Goal: Task Accomplishment & Management: Use online tool/utility

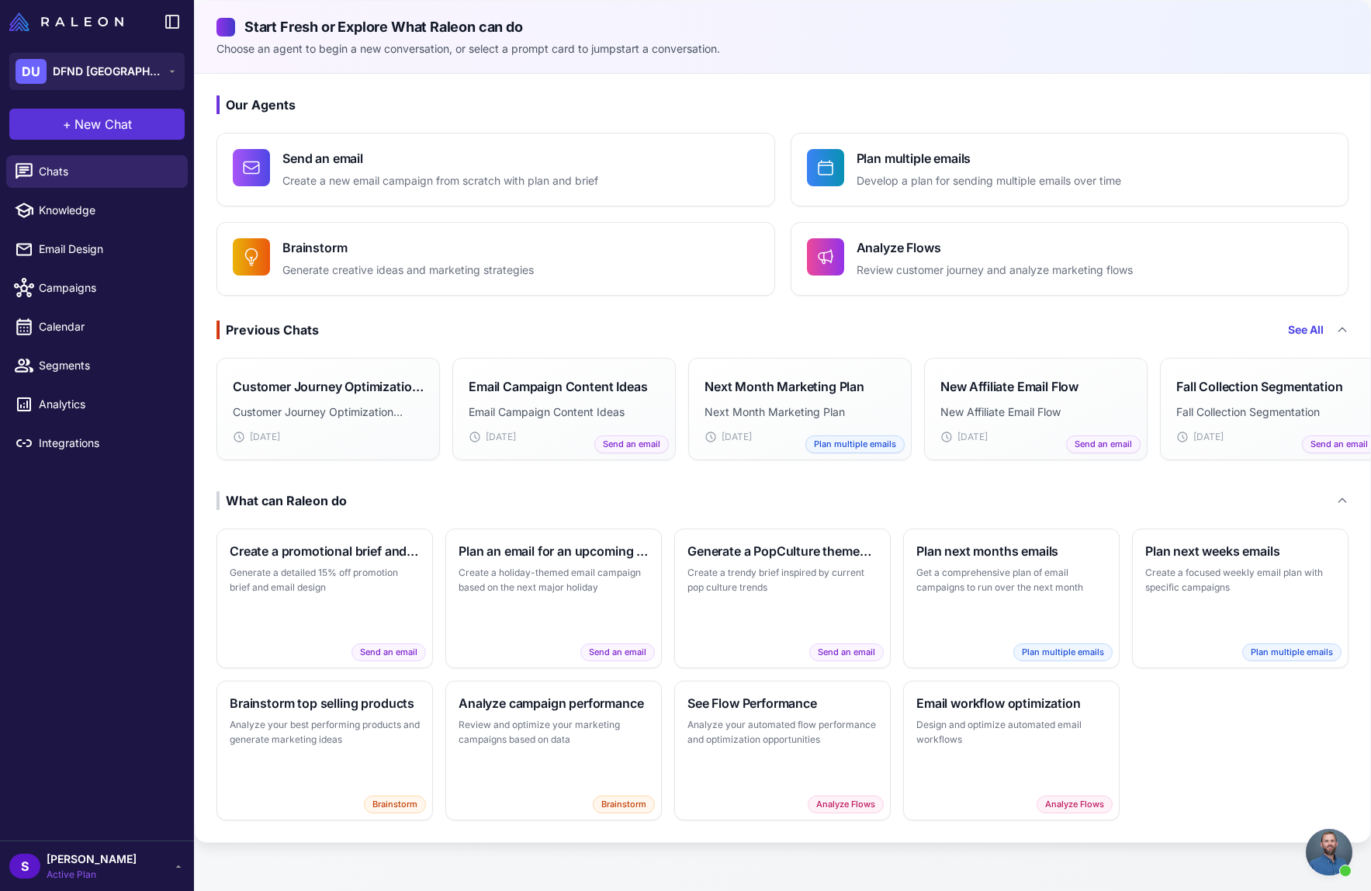
click at [81, 113] on button "+ New Chat" at bounding box center [96, 124] width 175 height 31
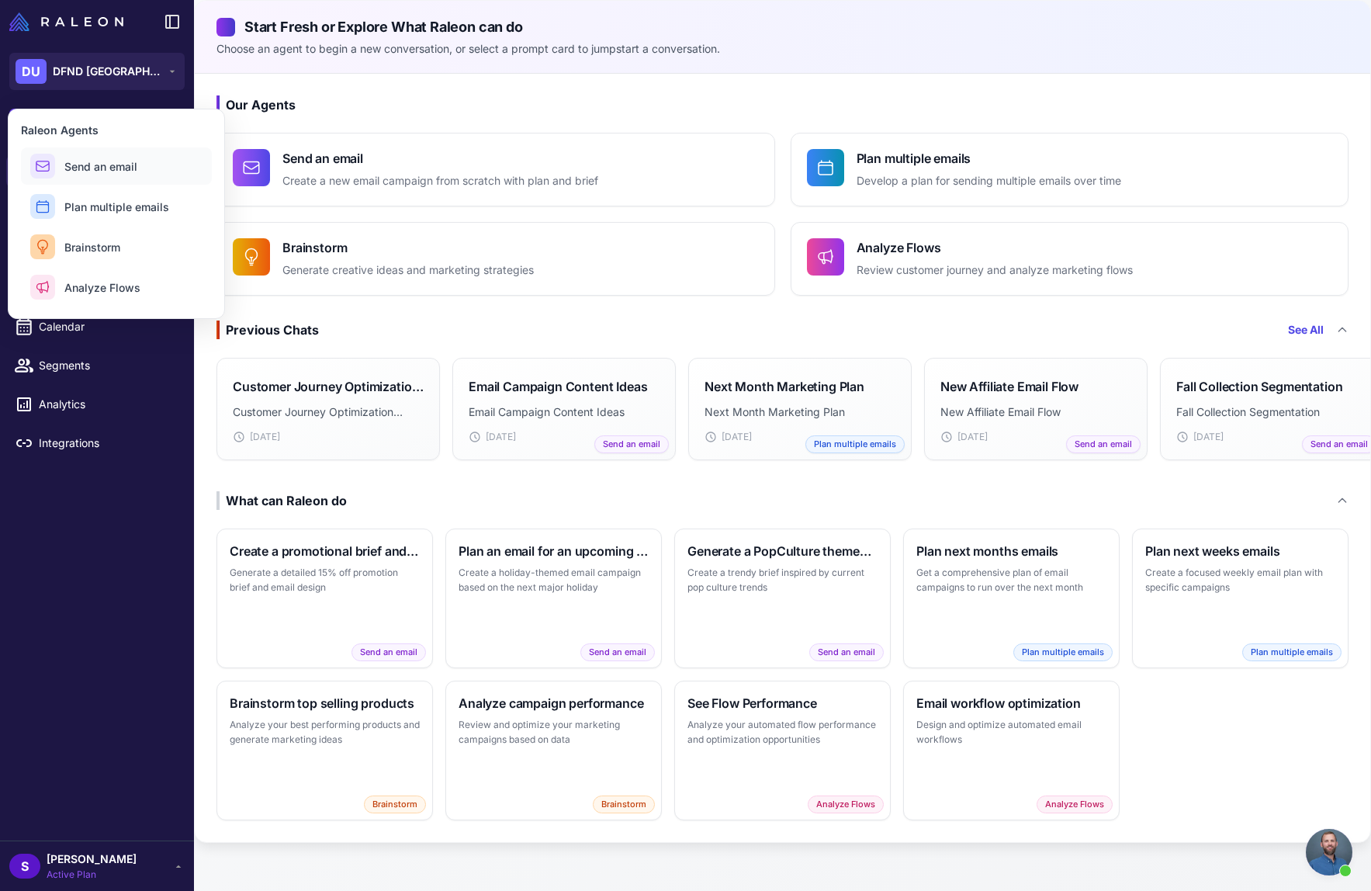
click at [81, 172] on span "Send an email" at bounding box center [100, 166] width 73 height 16
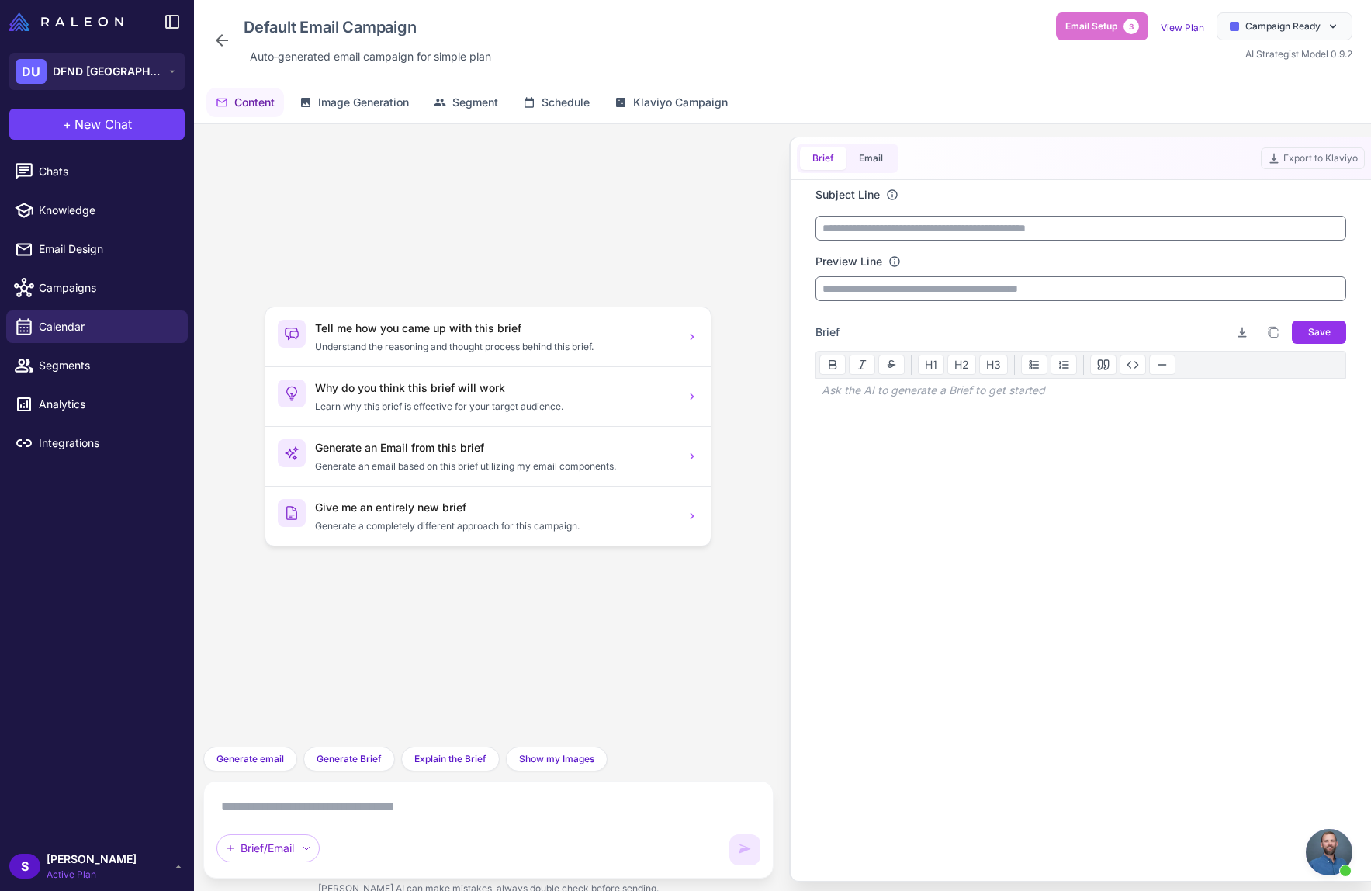
click at [220, 40] on icon at bounding box center [222, 40] width 12 height 12
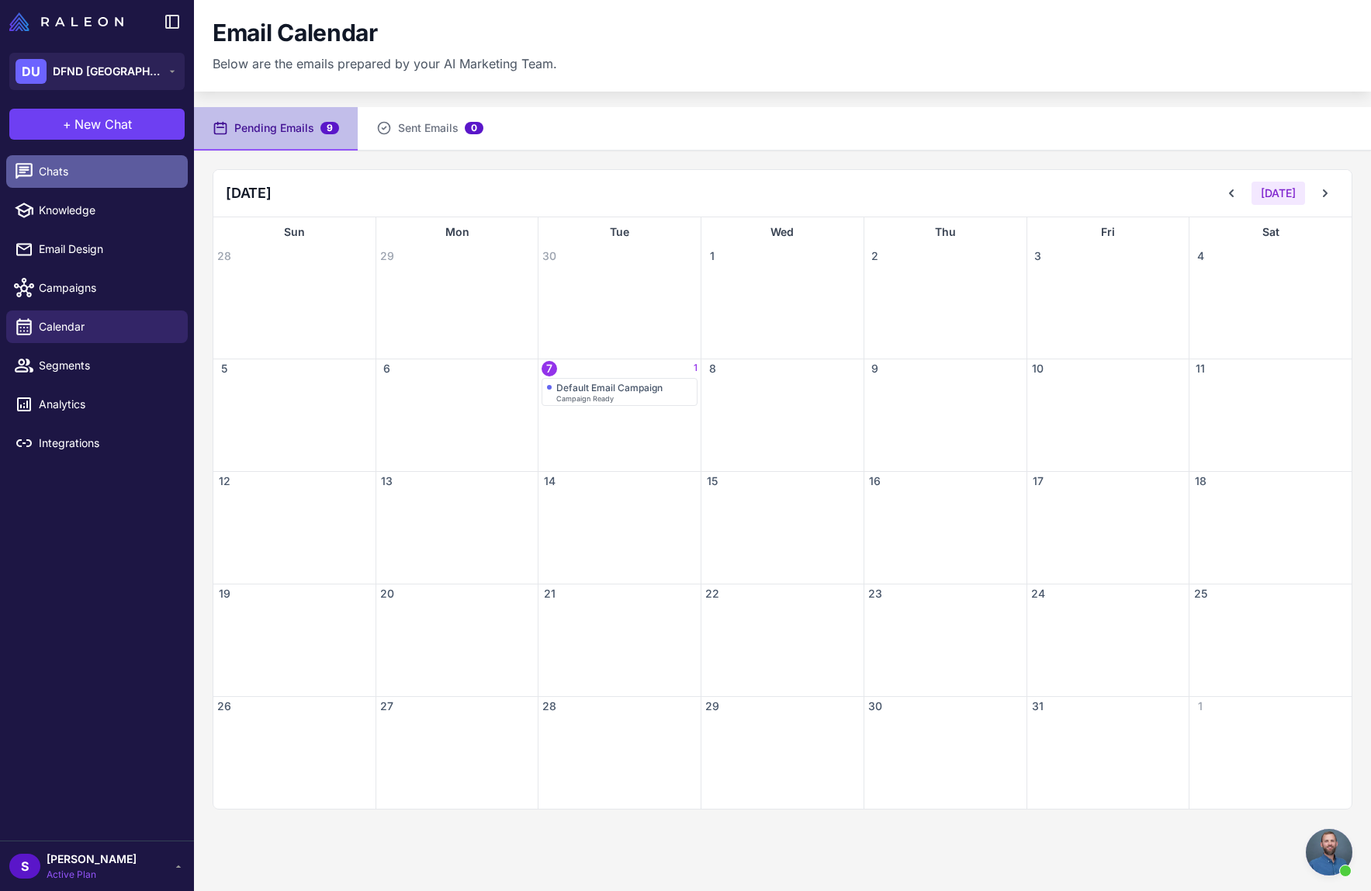
click at [40, 175] on span "Chats" at bounding box center [107, 171] width 137 height 17
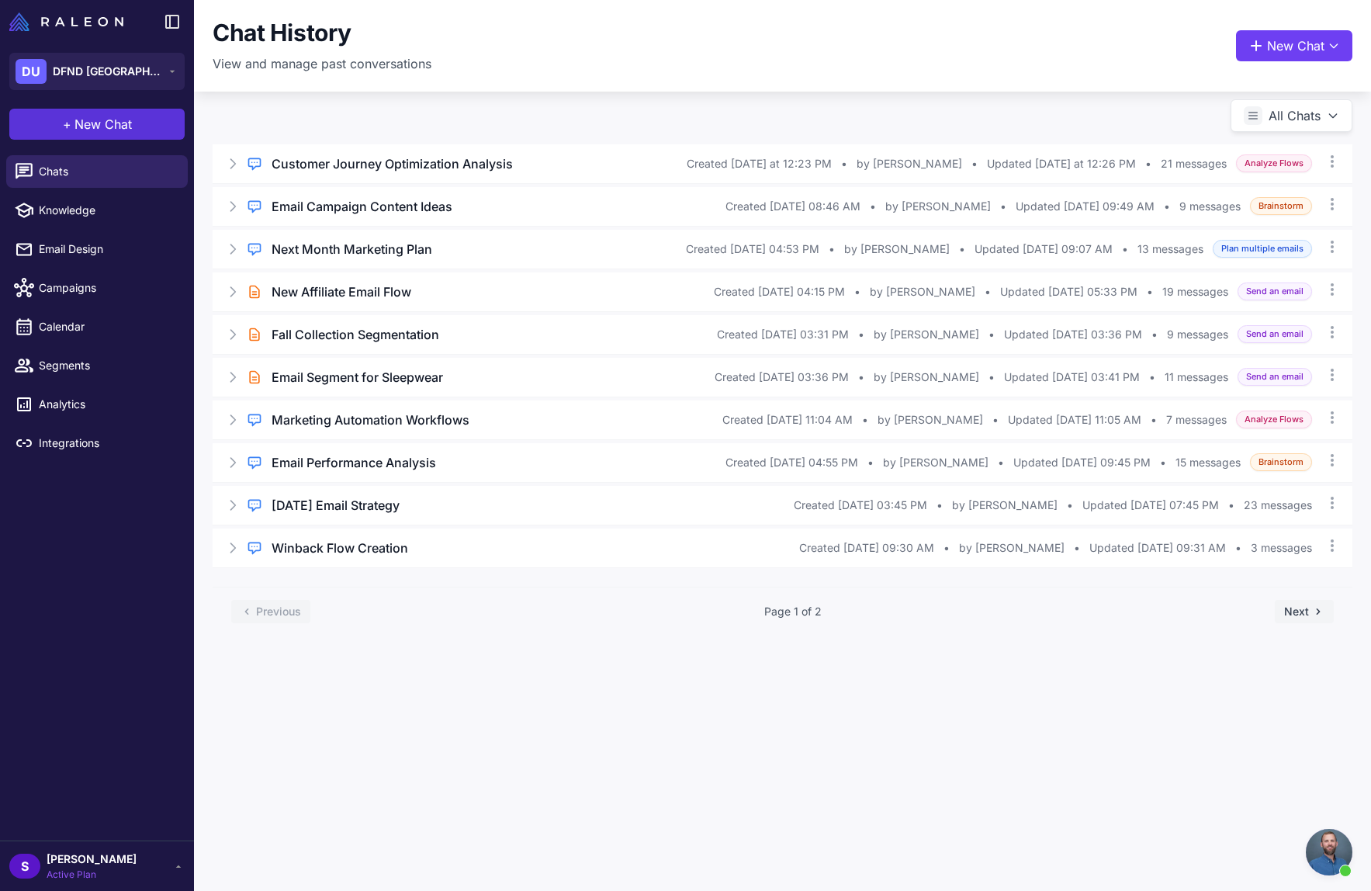
click at [112, 113] on button "+ New Chat" at bounding box center [96, 124] width 175 height 31
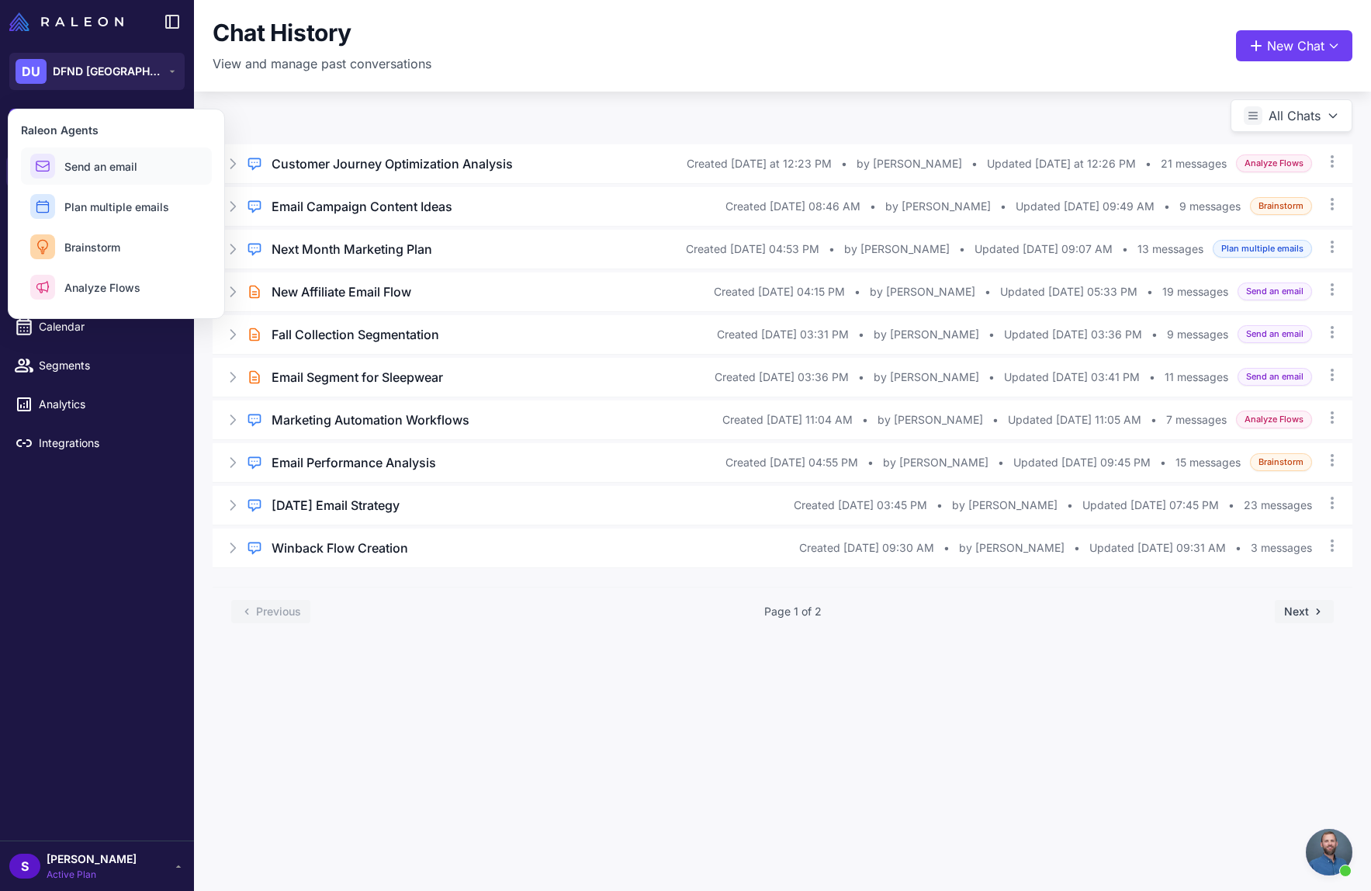
click at [91, 163] on span "Send an email" at bounding box center [100, 166] width 73 height 16
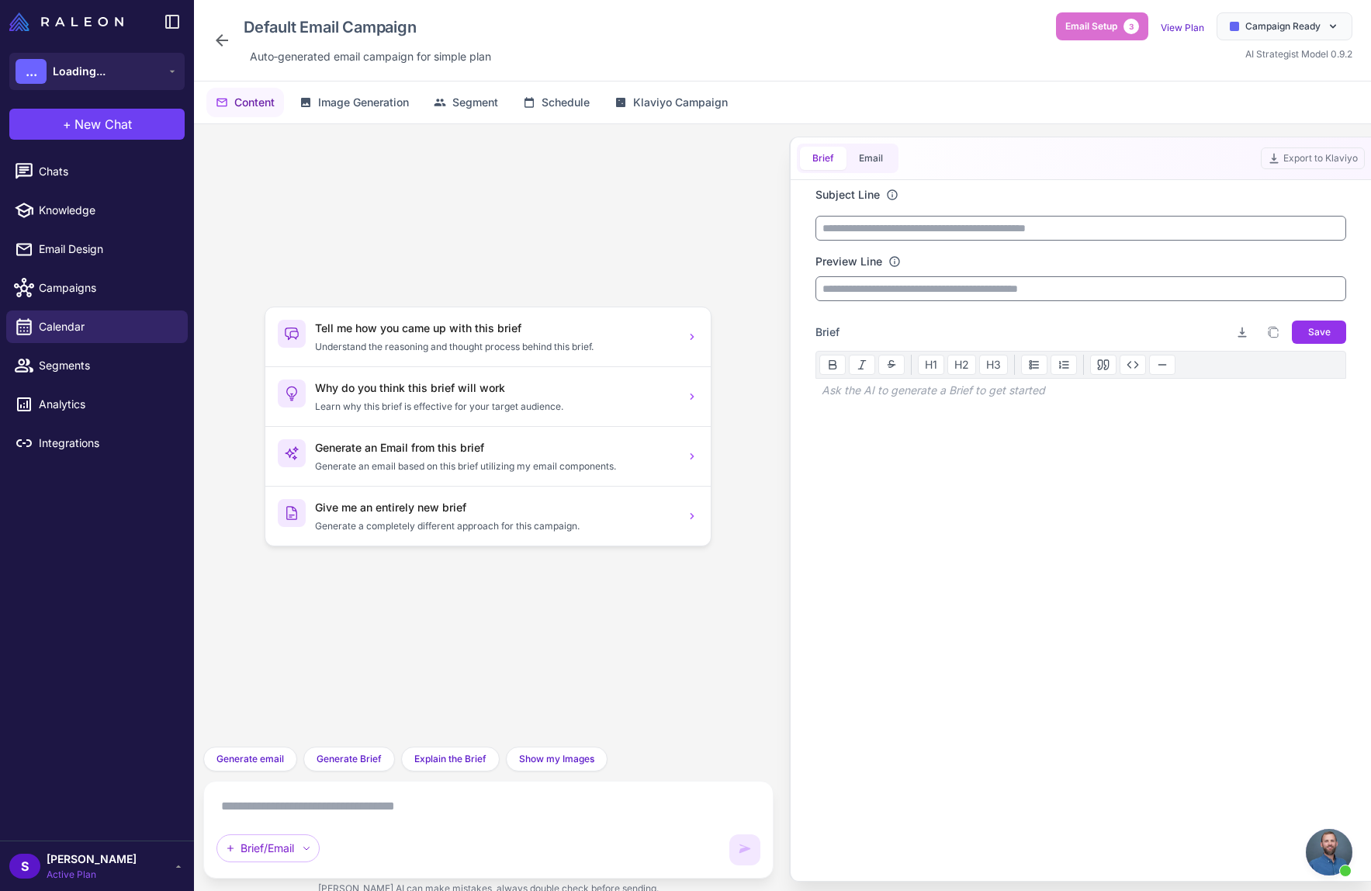
click at [349, 809] on textarea at bounding box center [488, 806] width 544 height 25
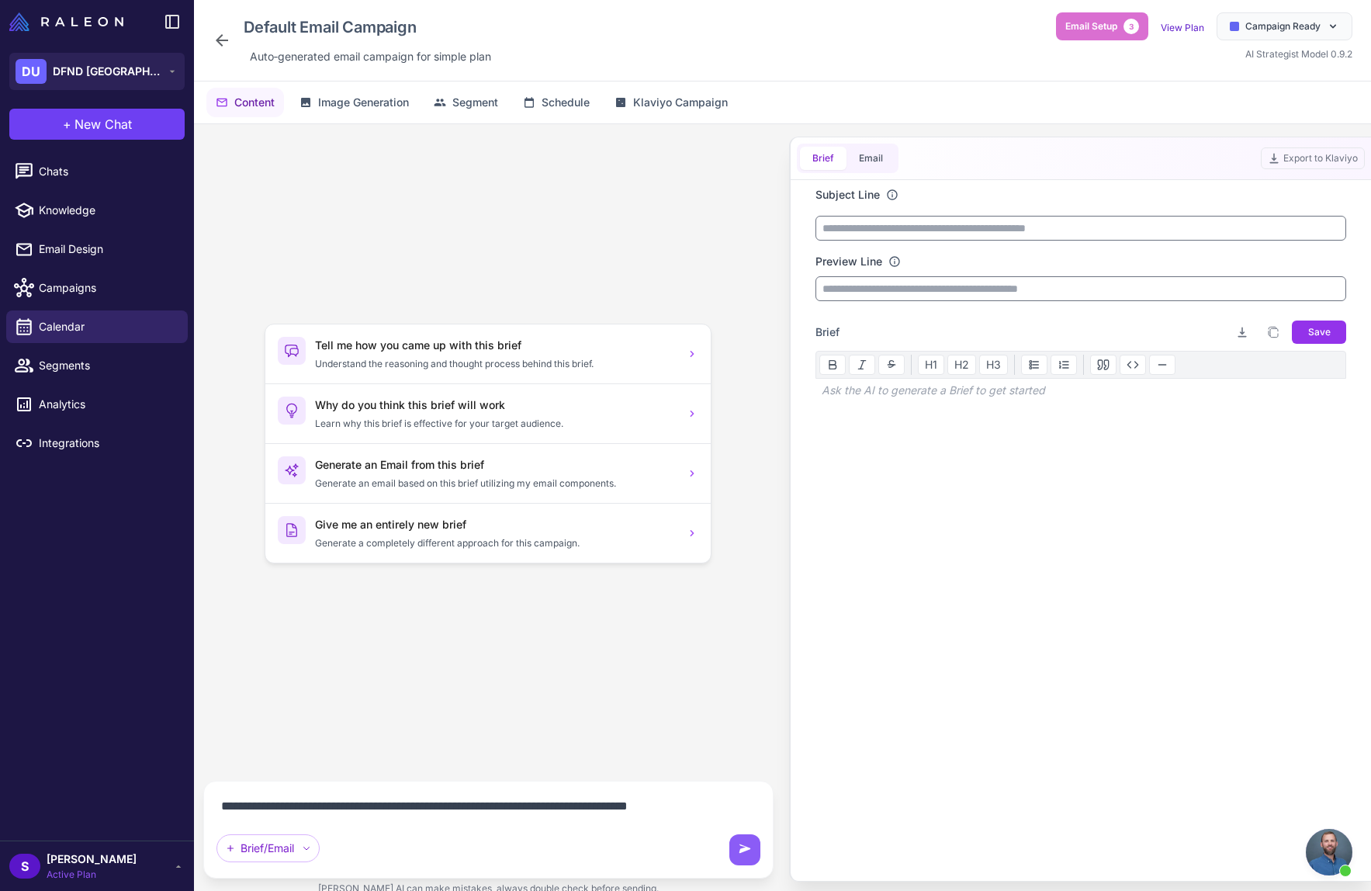
paste textarea "**********"
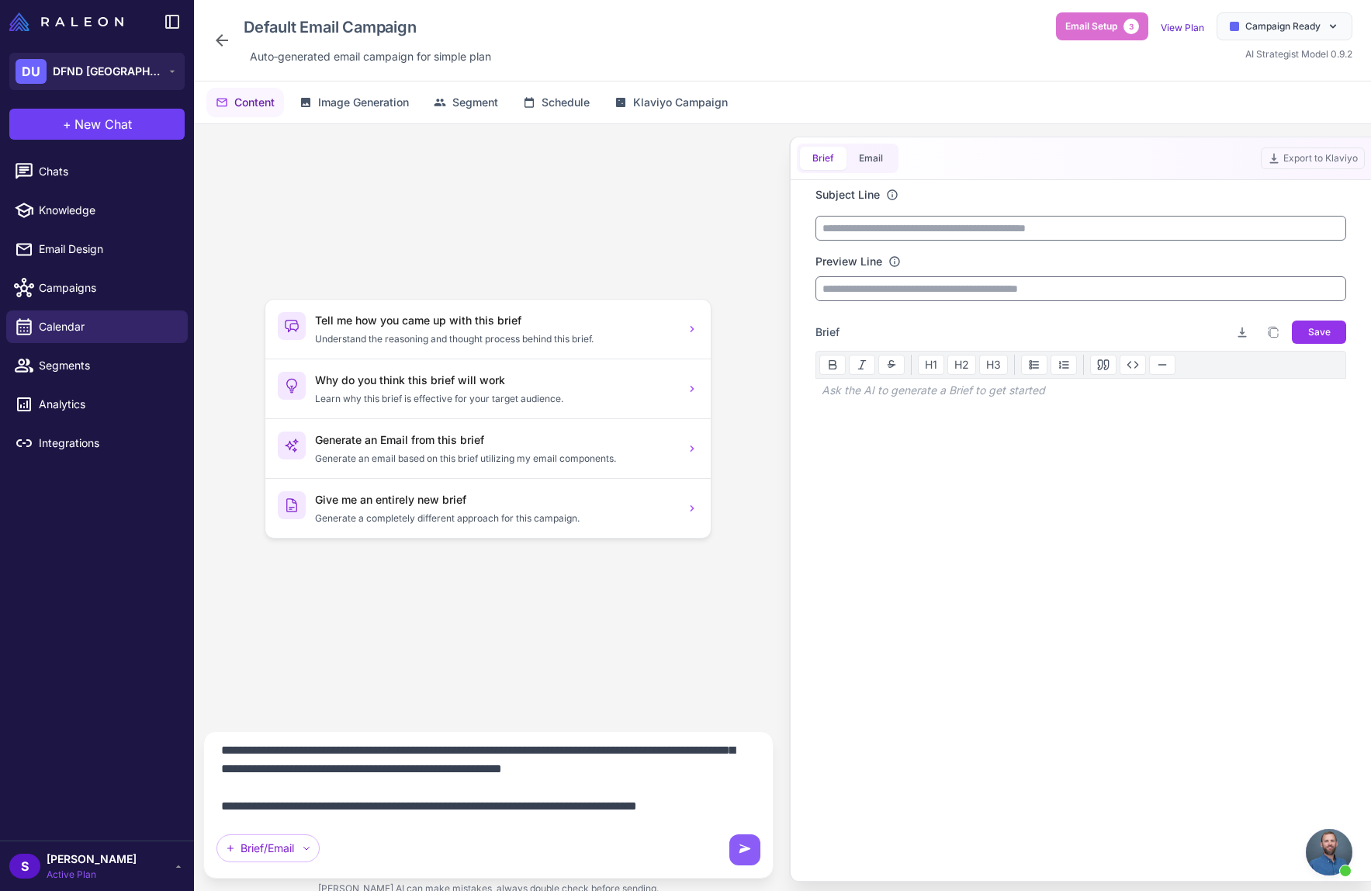
scroll to position [131, 0]
paste textarea "**********"
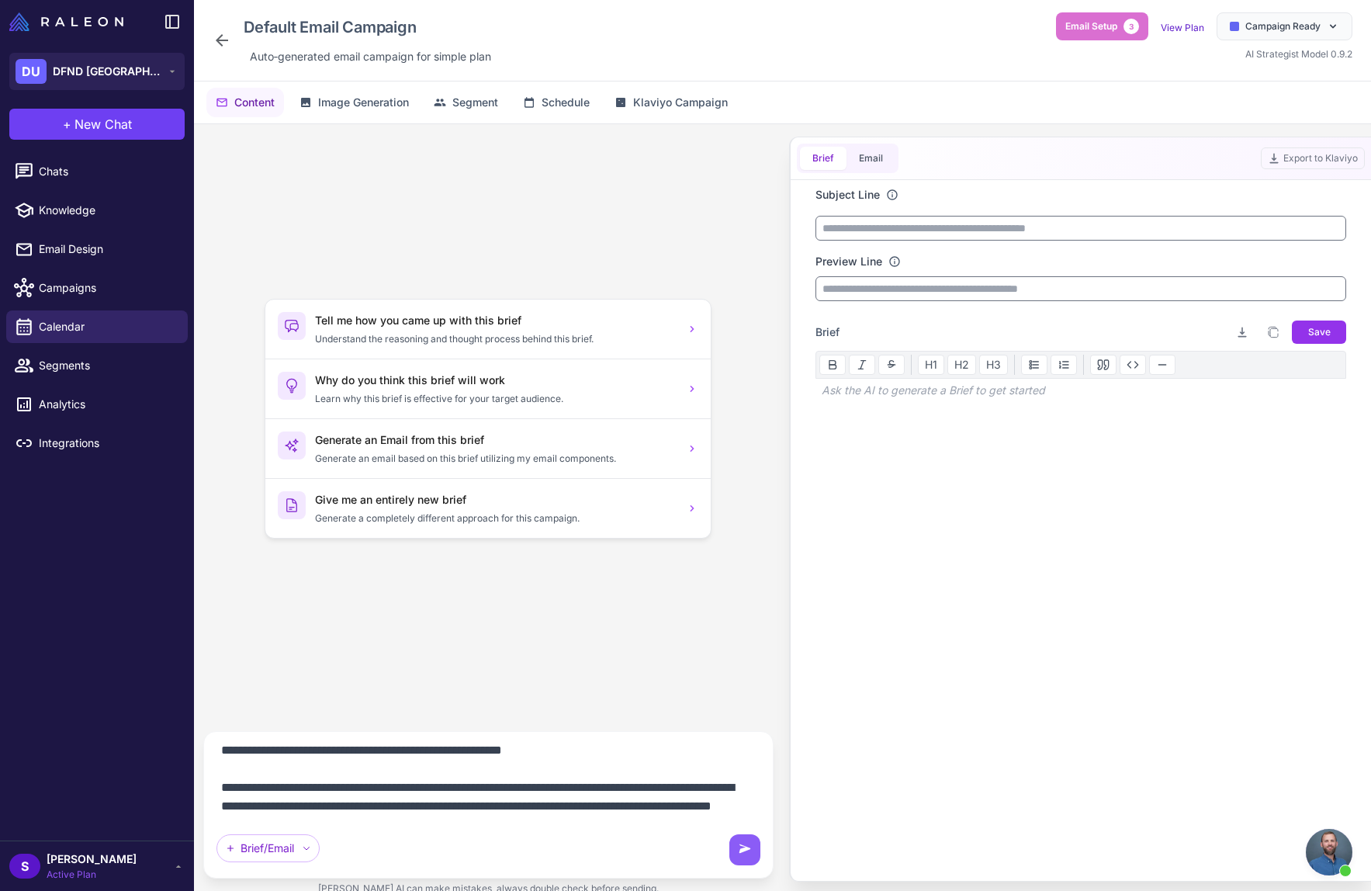
scroll to position [150, 0]
type textarea "**********"
click at [746, 850] on icon at bounding box center [745, 850] width 16 height 16
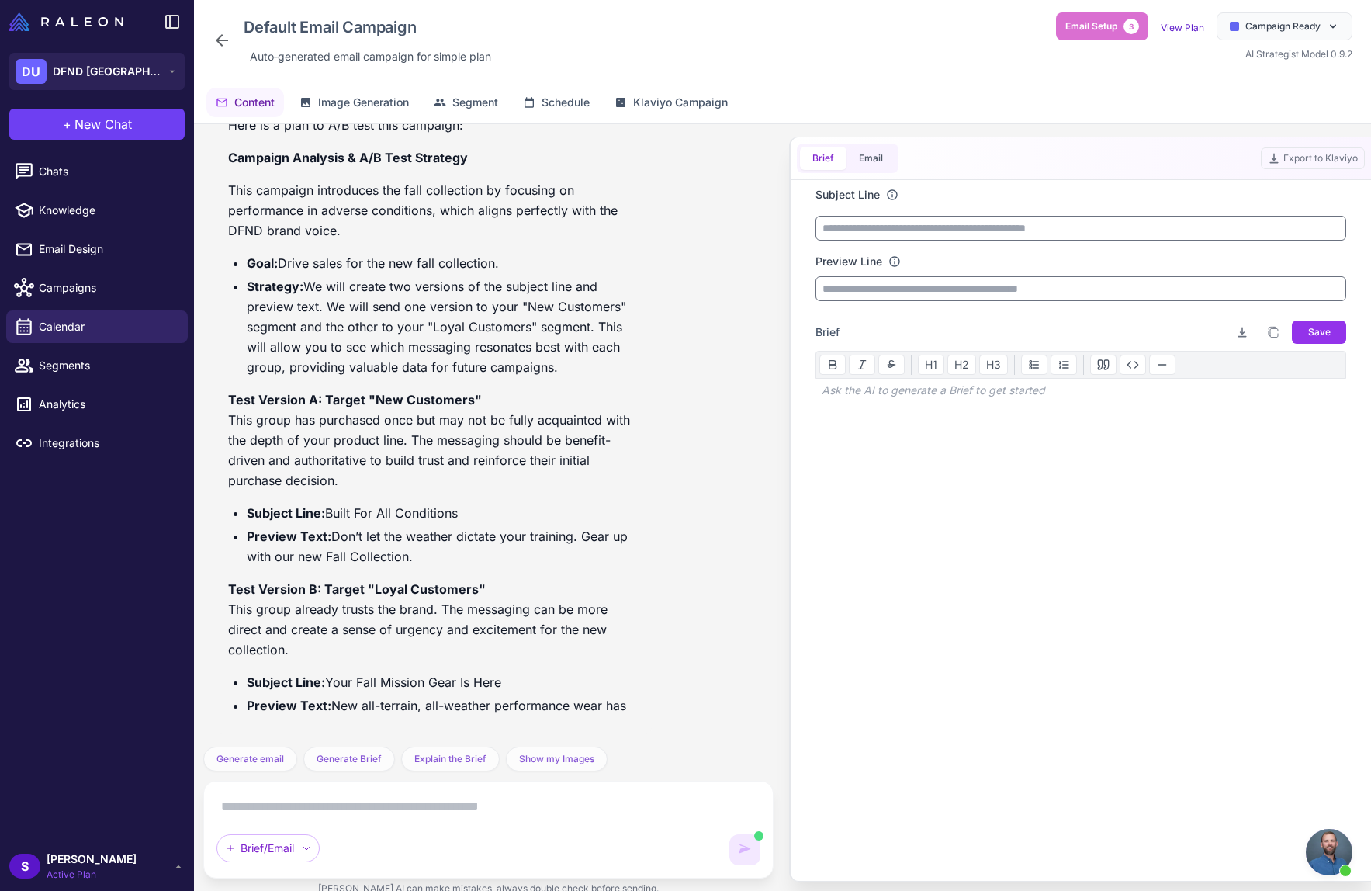
scroll to position [475, 0]
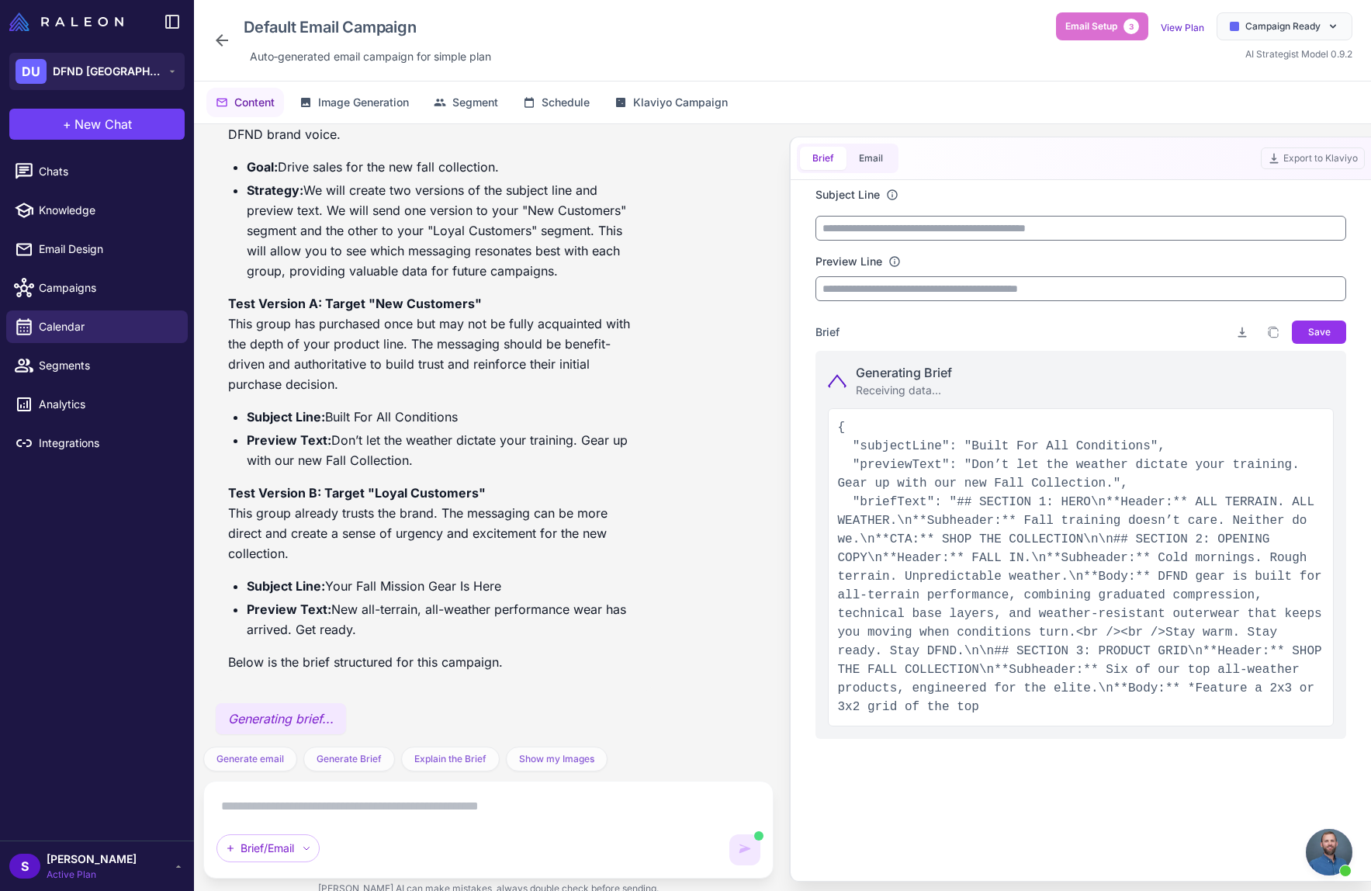
type input "**********"
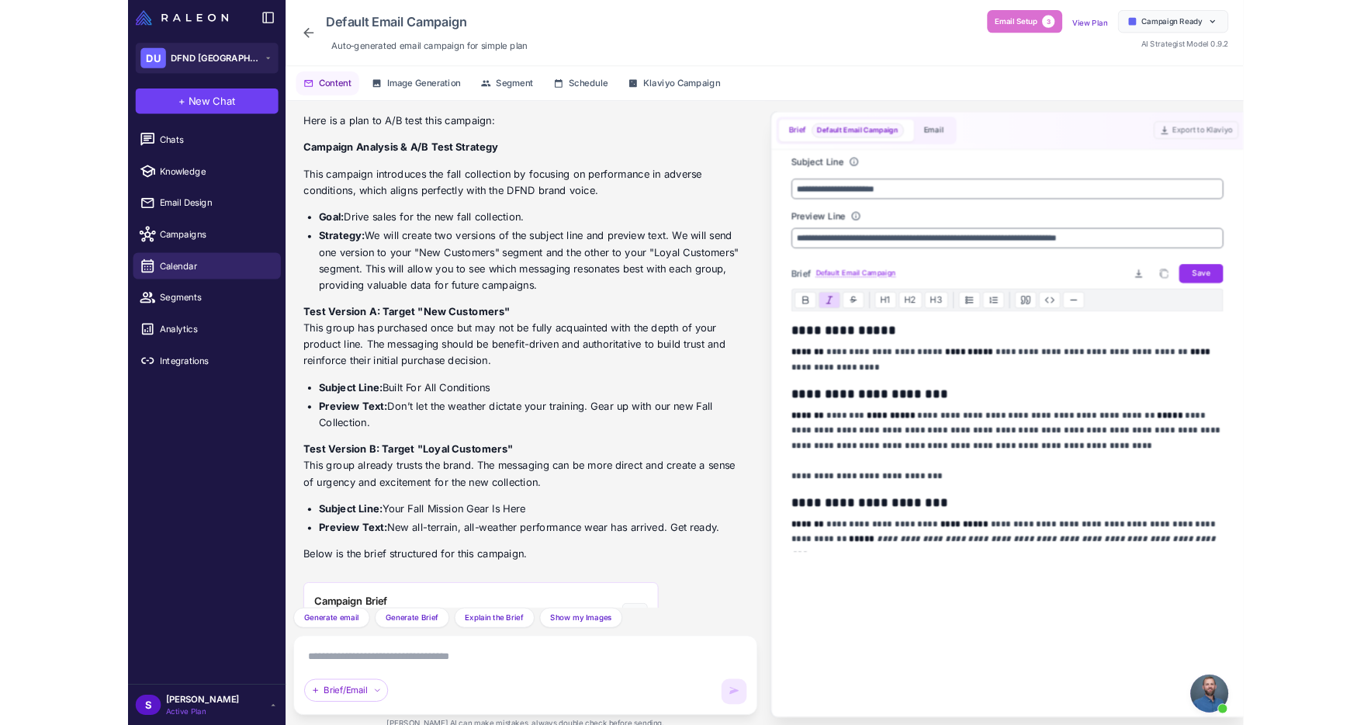
scroll to position [393, 0]
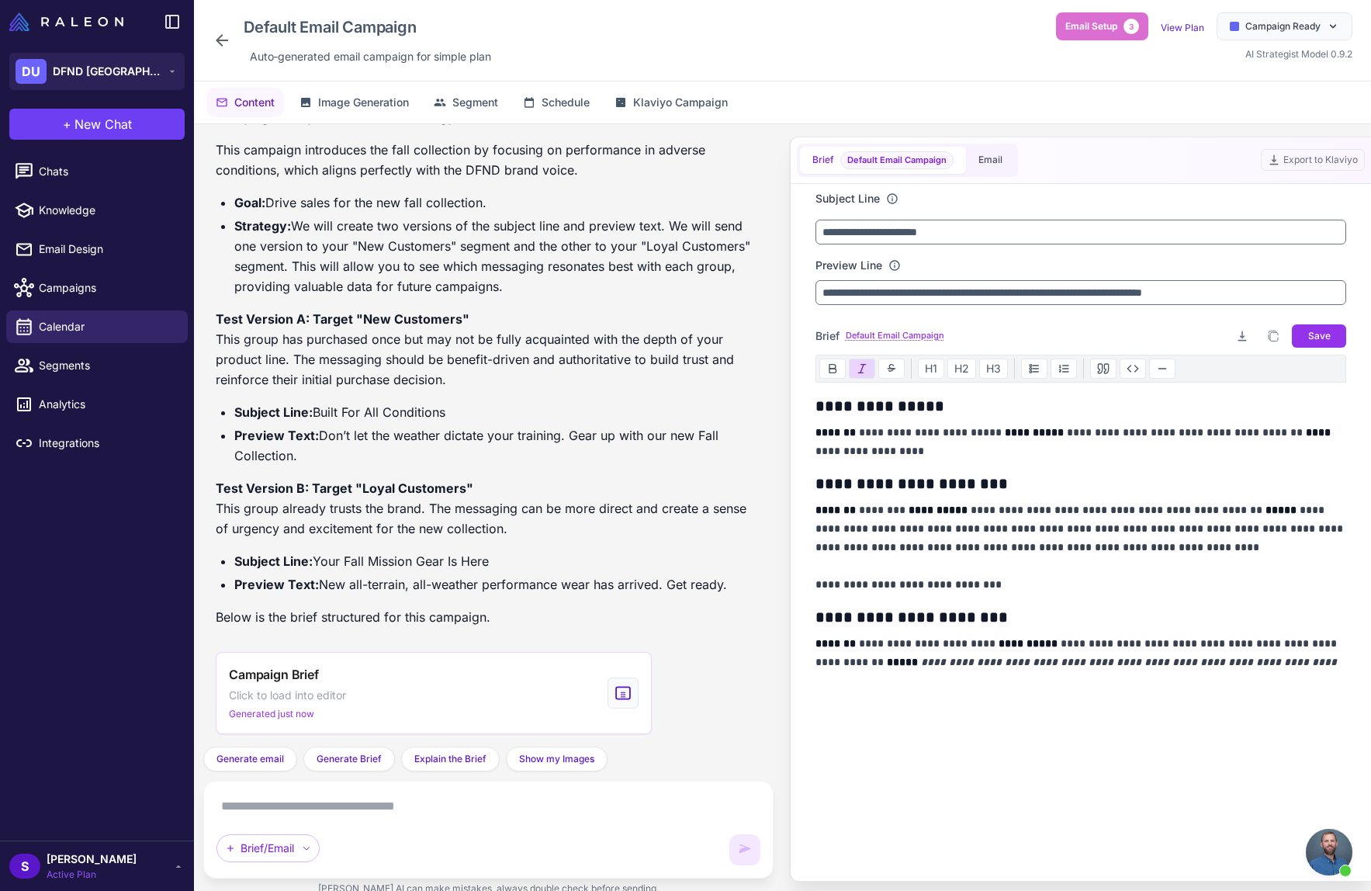
drag, startPoint x: 324, startPoint y: 558, endPoint x: 515, endPoint y: 563, distance: 191.7
click at [516, 563] on li "Subject Line: Your Fall Mission Gear Is Here" at bounding box center [497, 561] width 527 height 20
copy li "Your Fall Mission Gear Is Here"
drag, startPoint x: 320, startPoint y: 584, endPoint x: 730, endPoint y: 578, distance: 409.7
click at [730, 578] on li "Preview Text: New all-terrain, all-weather performance wear has arrived. Get re…" at bounding box center [497, 584] width 527 height 20
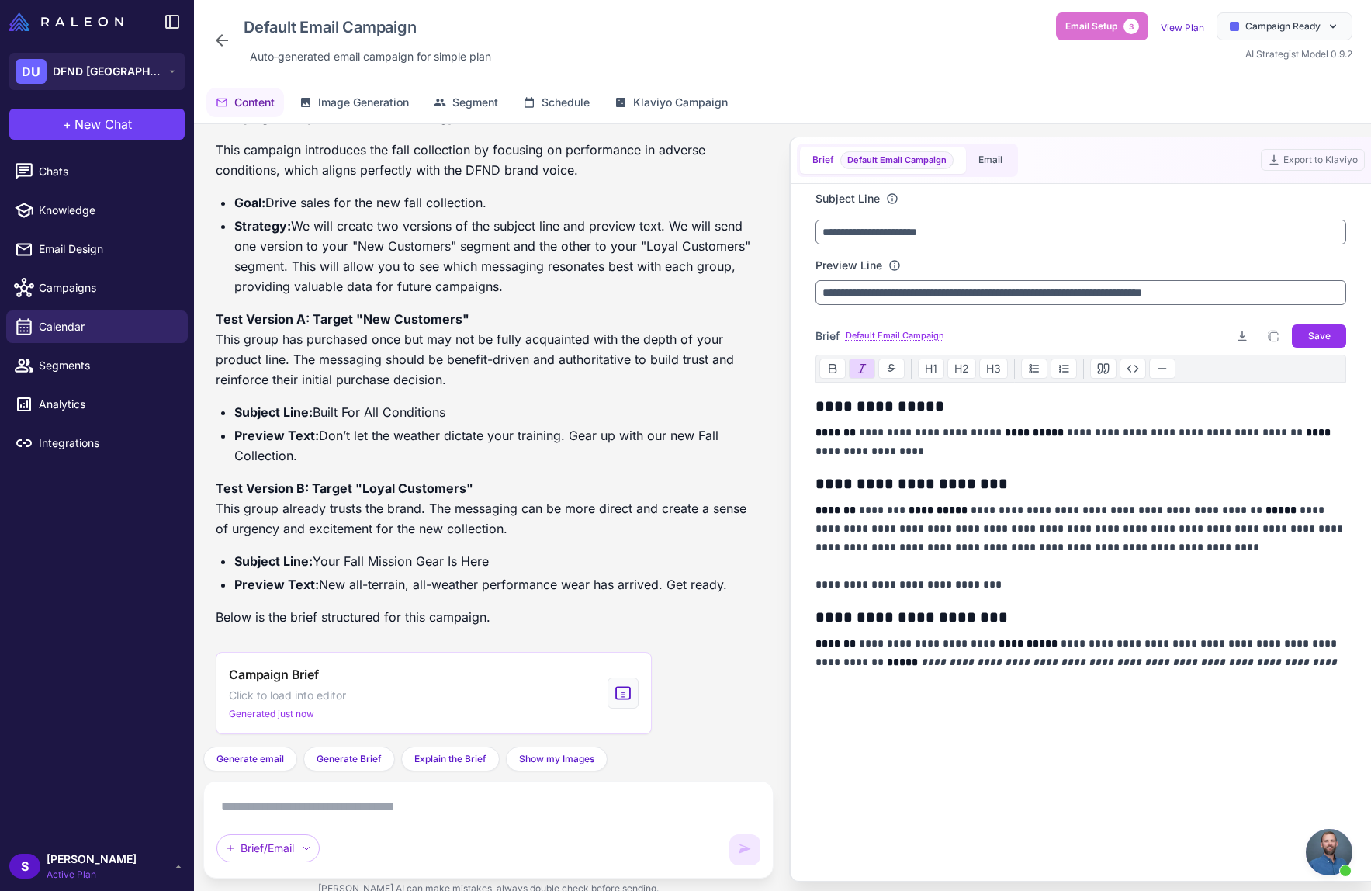
copy li "New all-terrain, all-weather performance wear has arrived. Get ready."
